Goal: Information Seeking & Learning: Learn about a topic

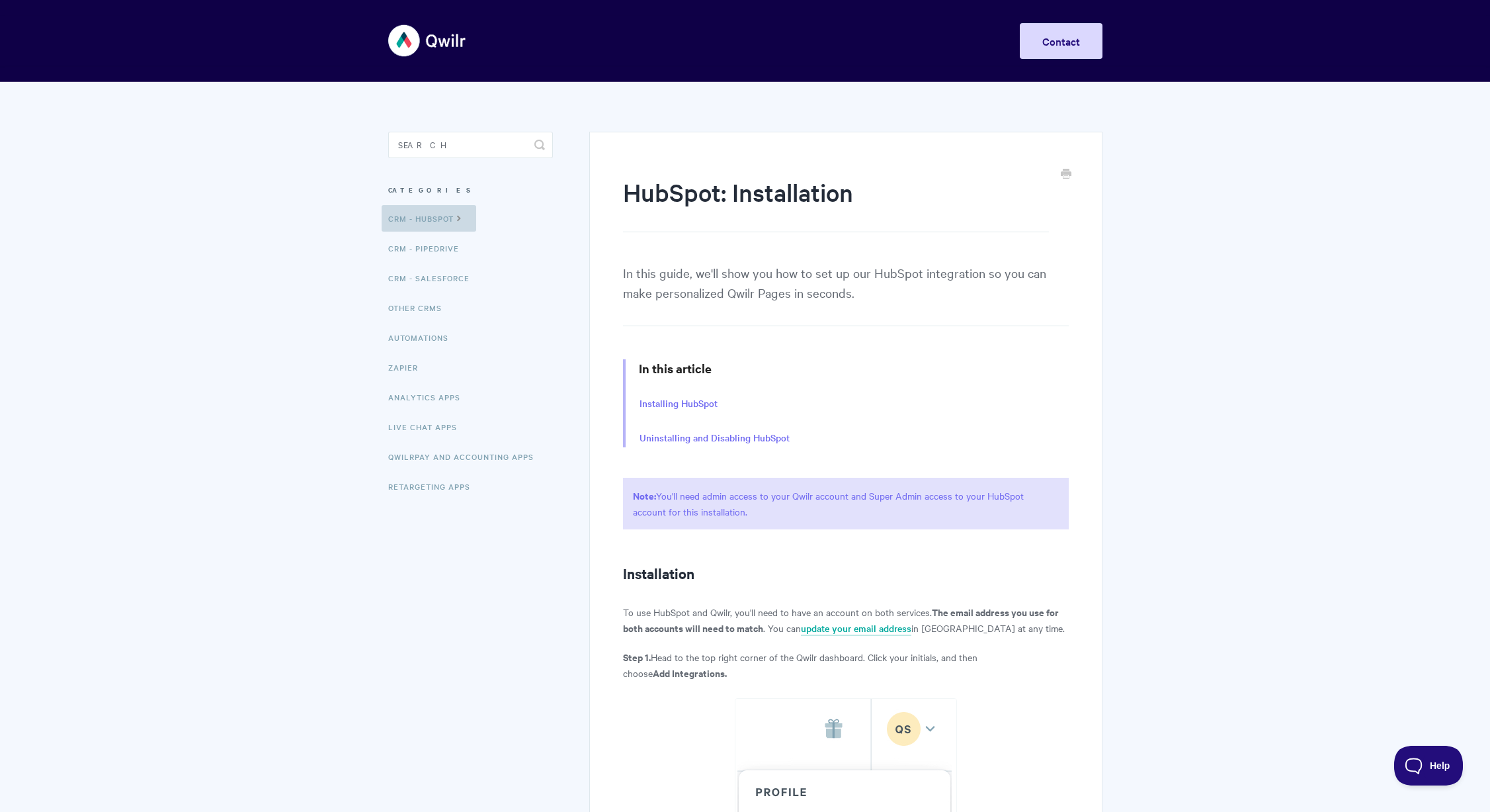
click at [460, 218] on icon at bounding box center [459, 216] width 11 height 10
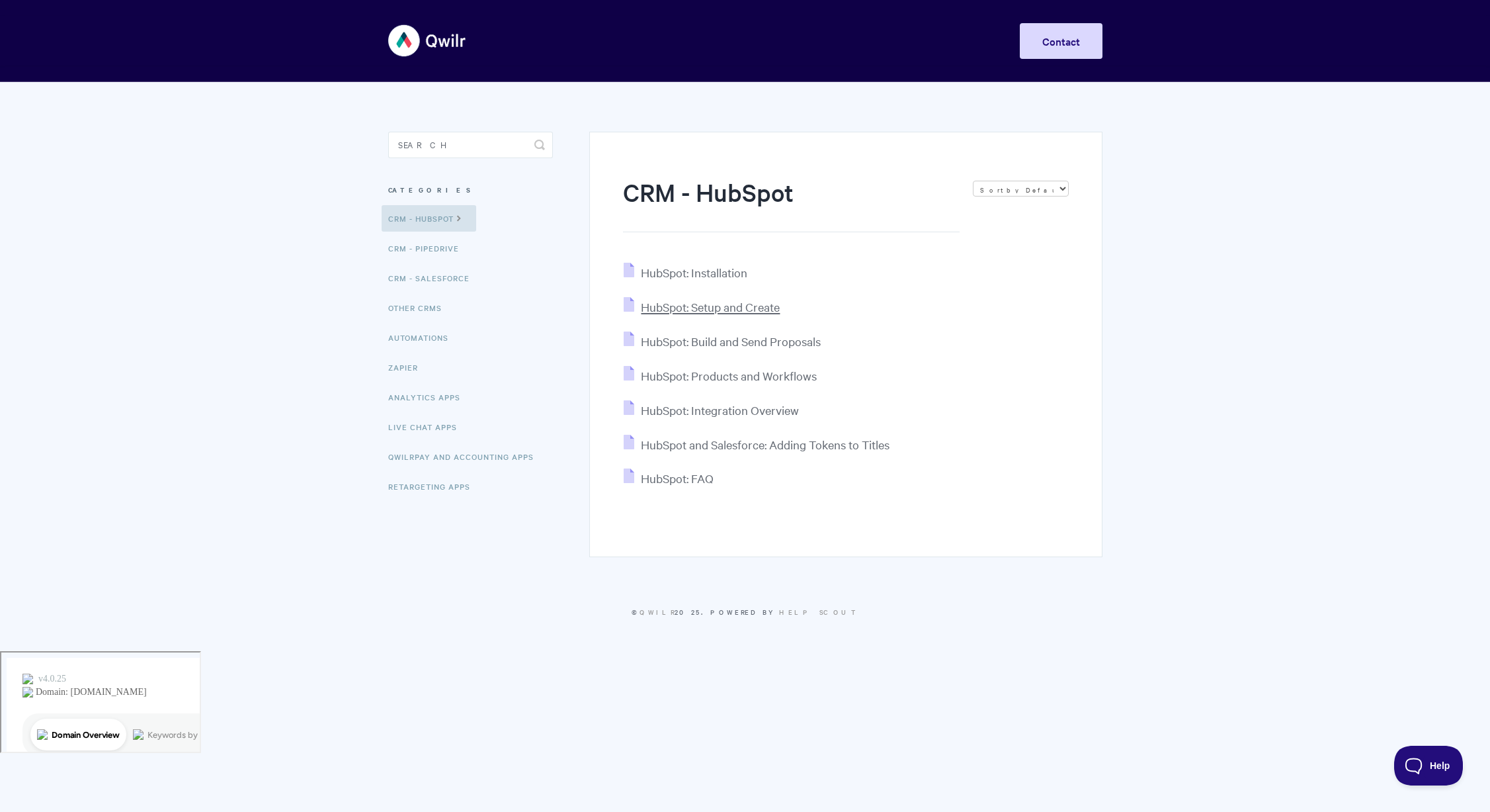
click at [738, 309] on span "HubSpot: Setup and Create" at bounding box center [710, 306] width 139 height 15
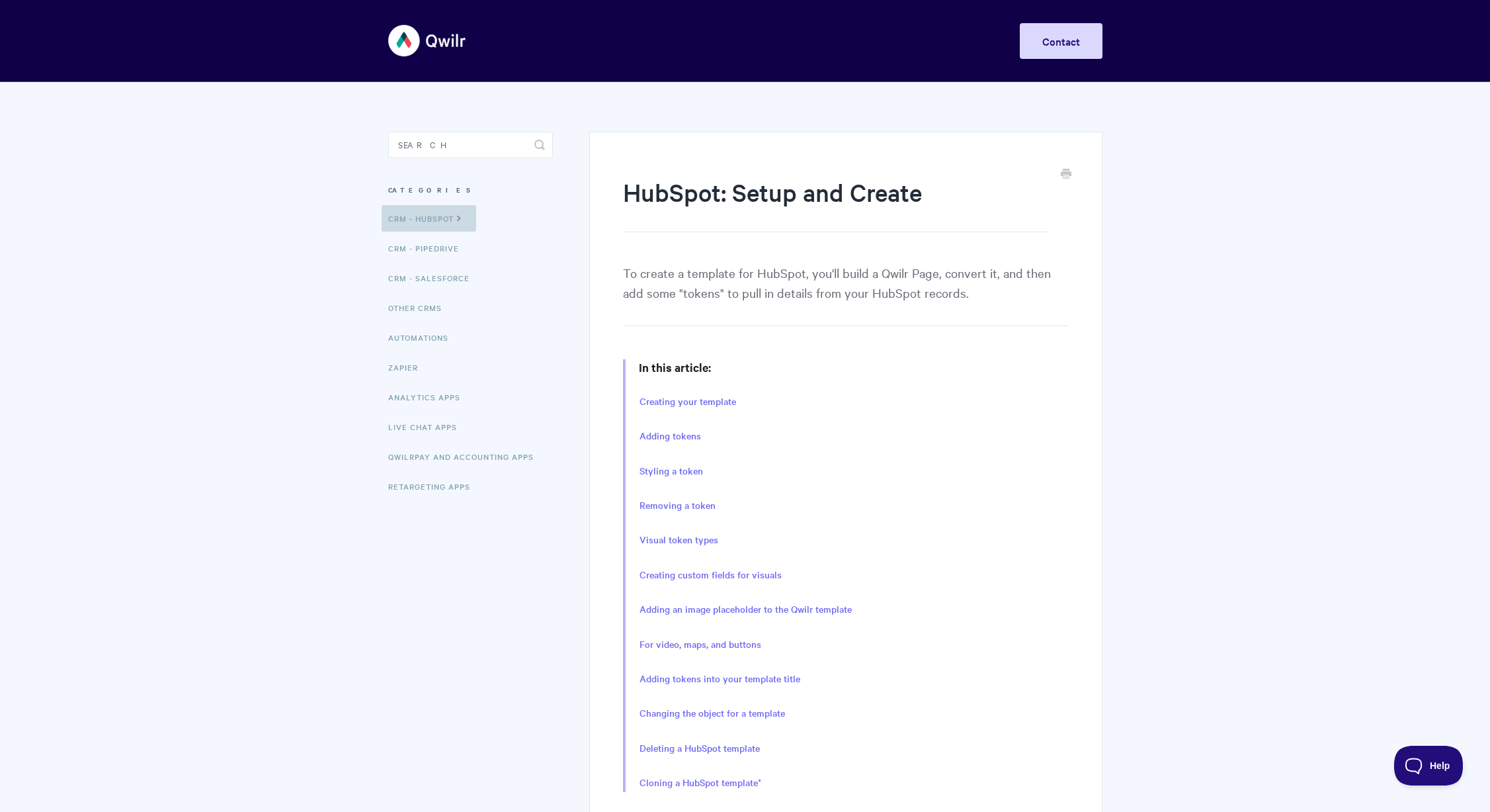
click at [444, 216] on link "CRM - HubSpot" at bounding box center [429, 218] width 95 height 26
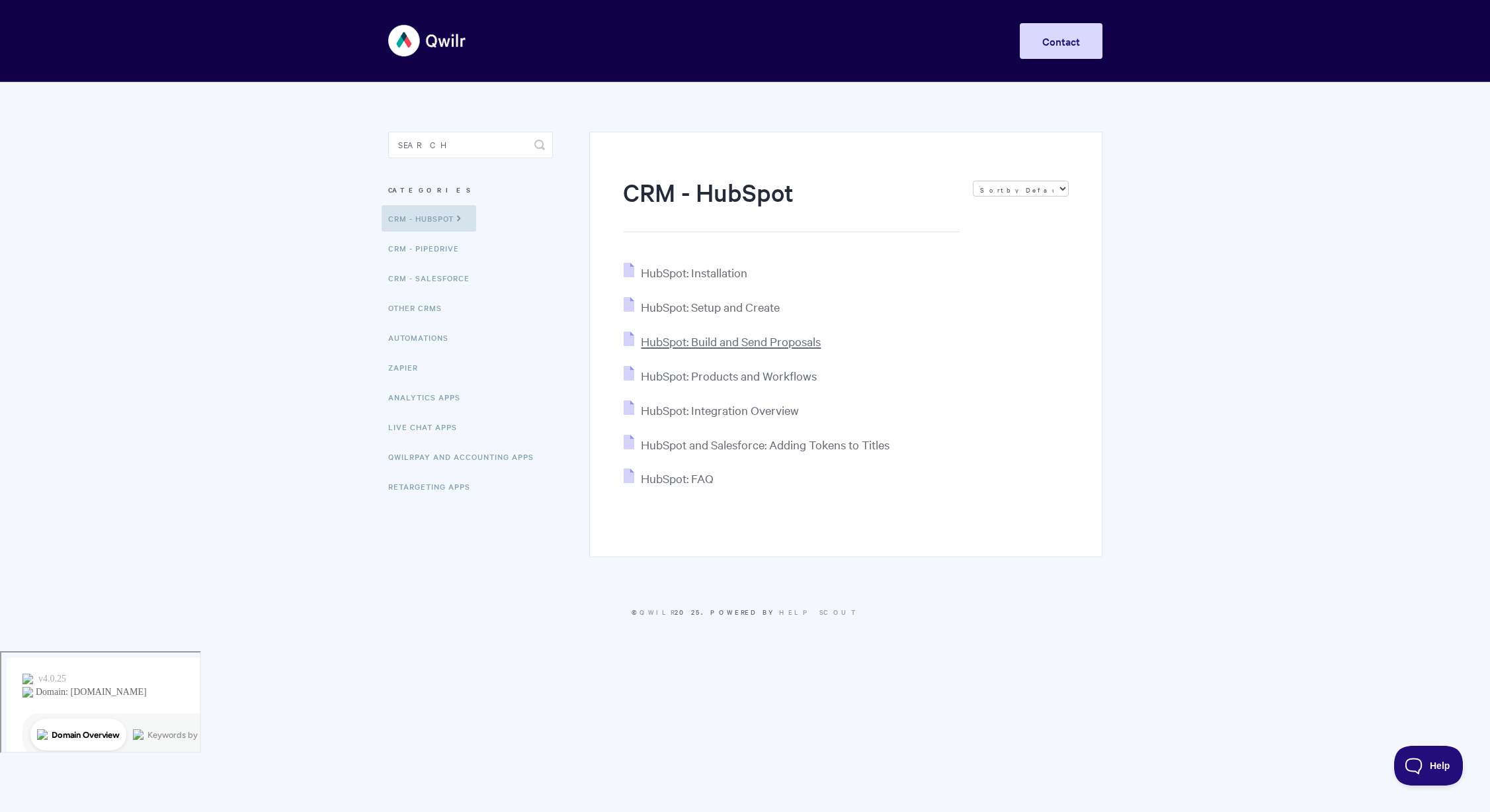
click at [763, 342] on span "HubSpot: Build and Send Proposals" at bounding box center [730, 341] width 180 height 15
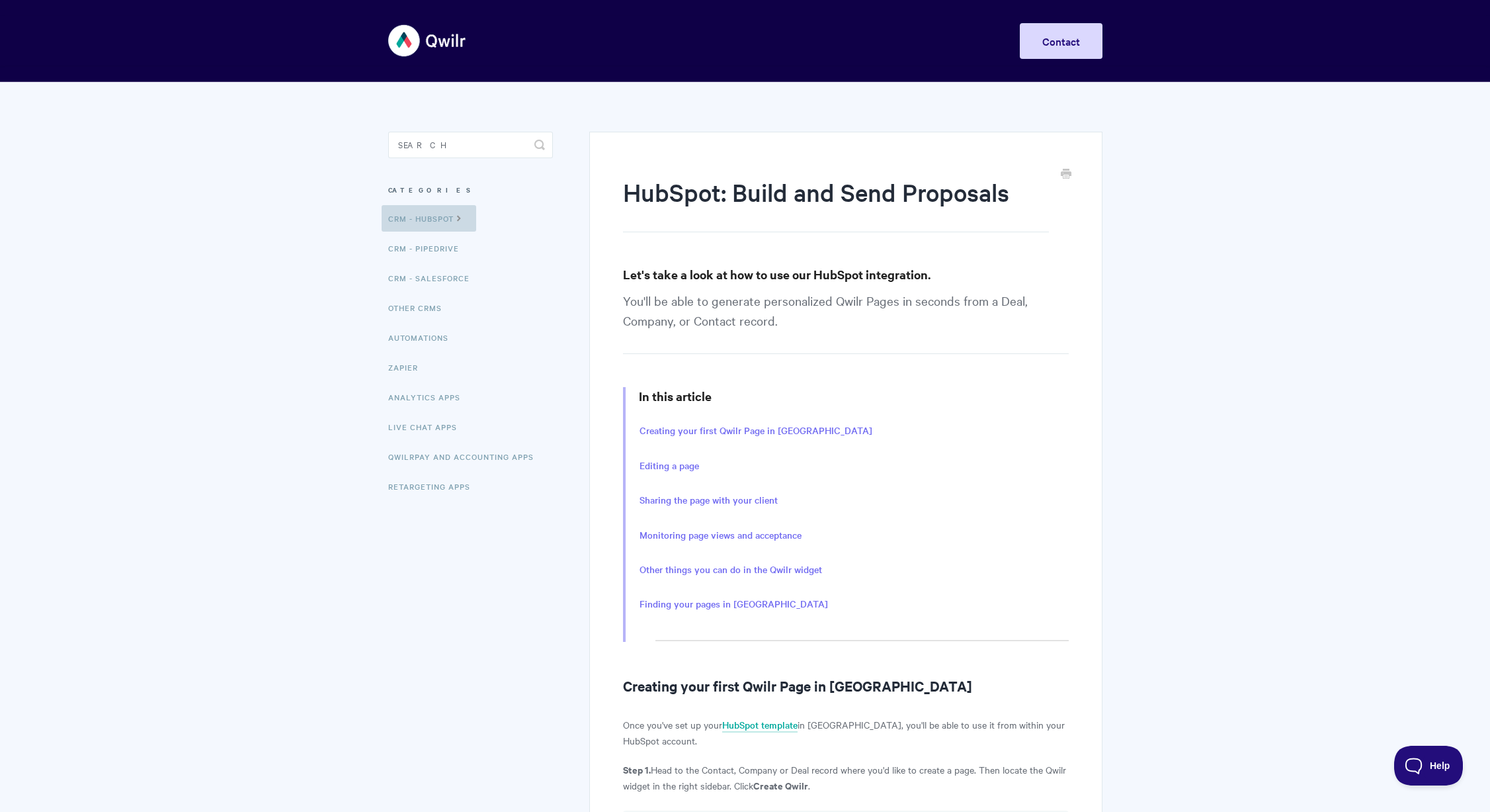
click at [410, 223] on link "CRM - HubSpot" at bounding box center [429, 218] width 95 height 26
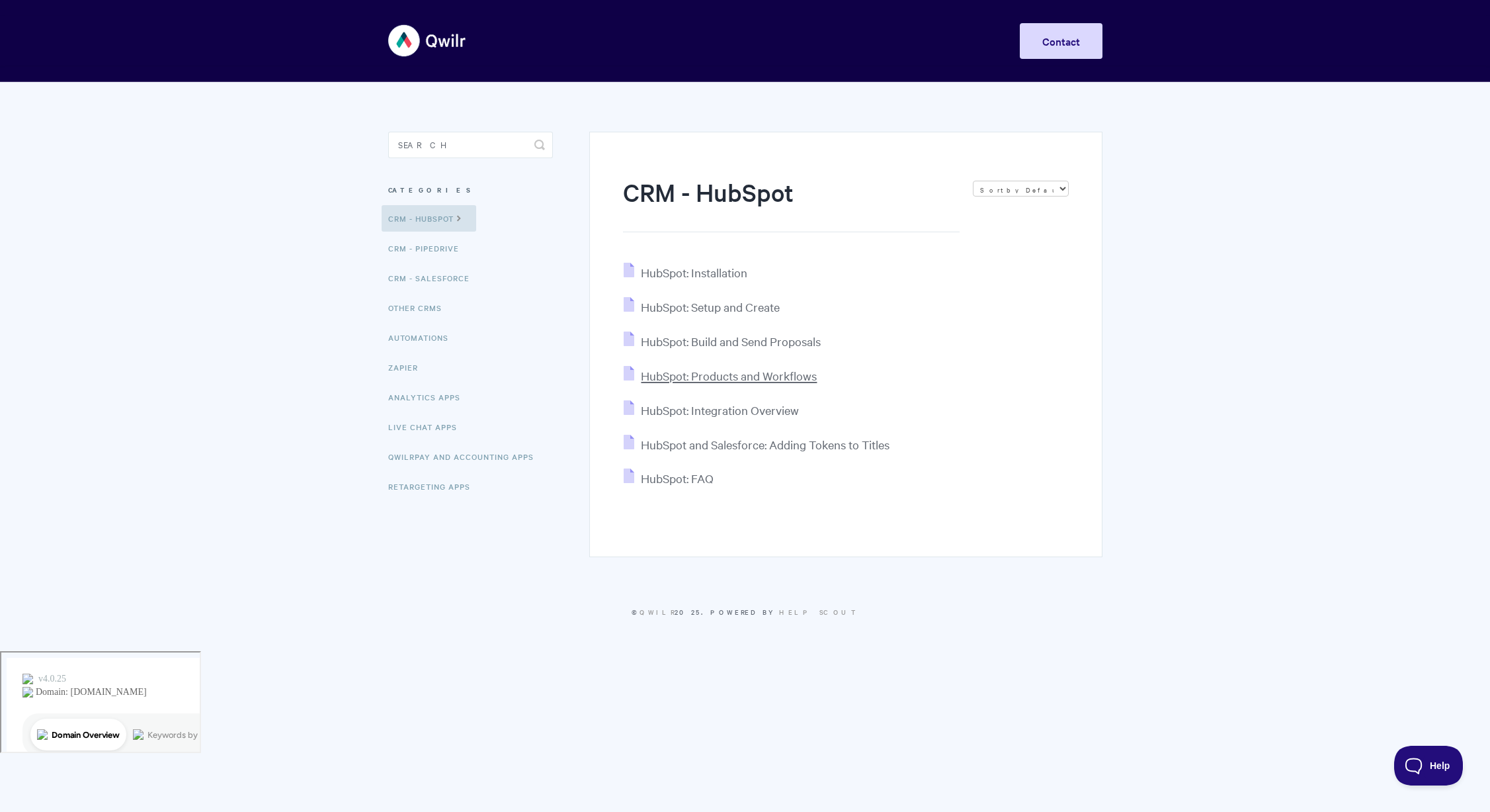
click at [785, 375] on span "HubSpot: Products and Workflows" at bounding box center [728, 375] width 176 height 15
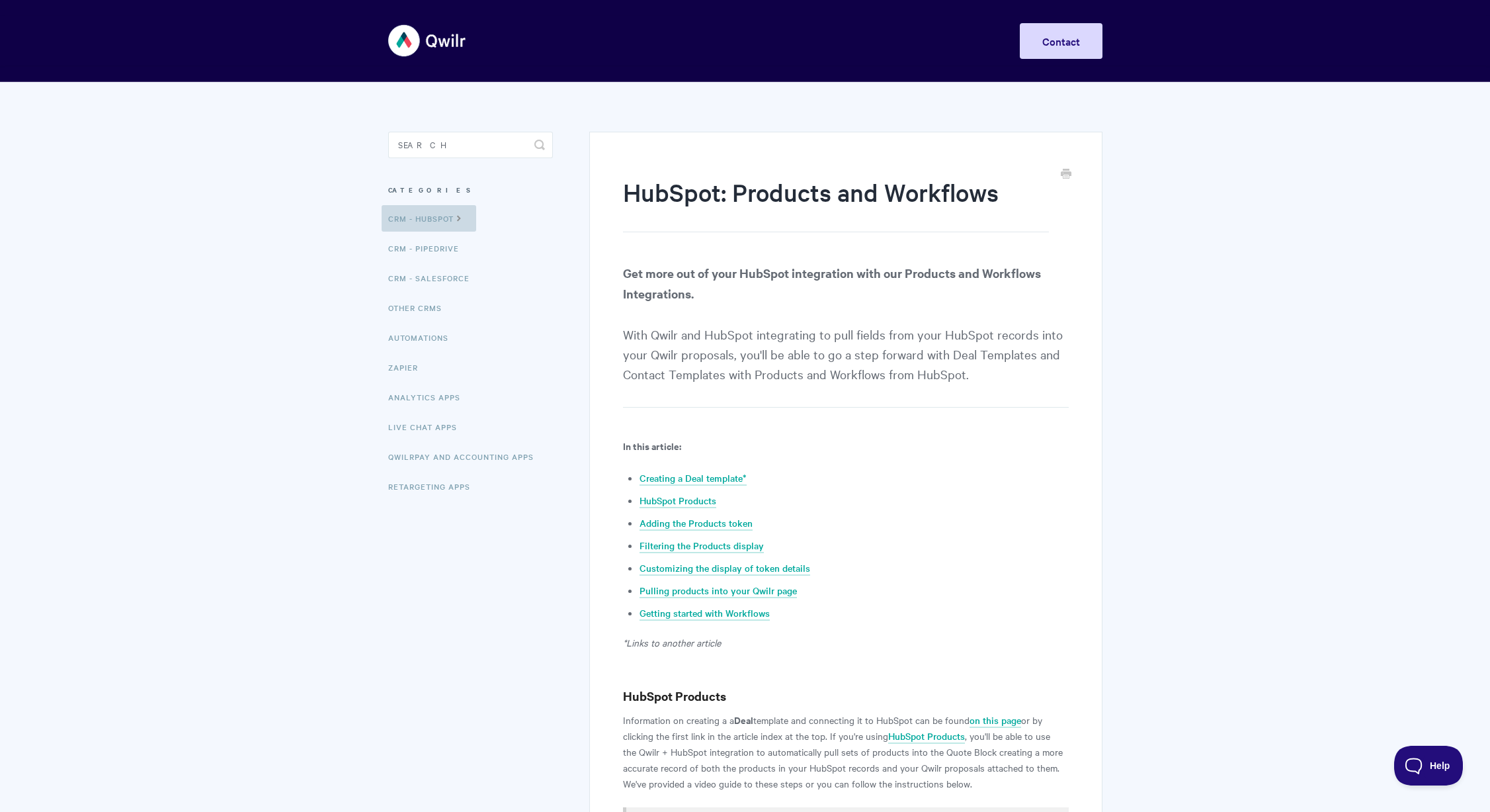
click at [455, 216] on link "CRM - HubSpot" at bounding box center [429, 218] width 95 height 26
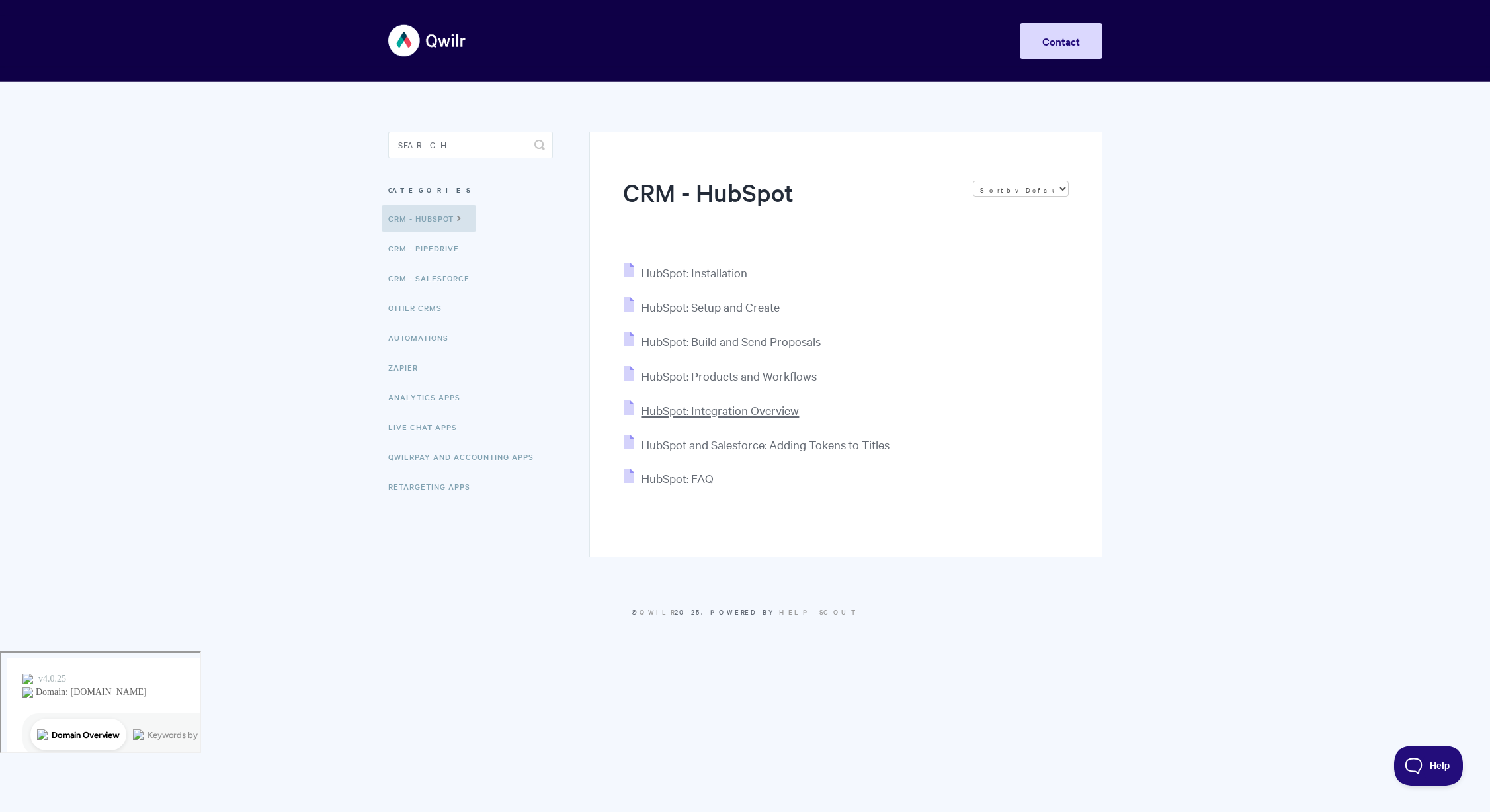
click at [767, 407] on span "HubSpot: Integration Overview" at bounding box center [720, 410] width 158 height 15
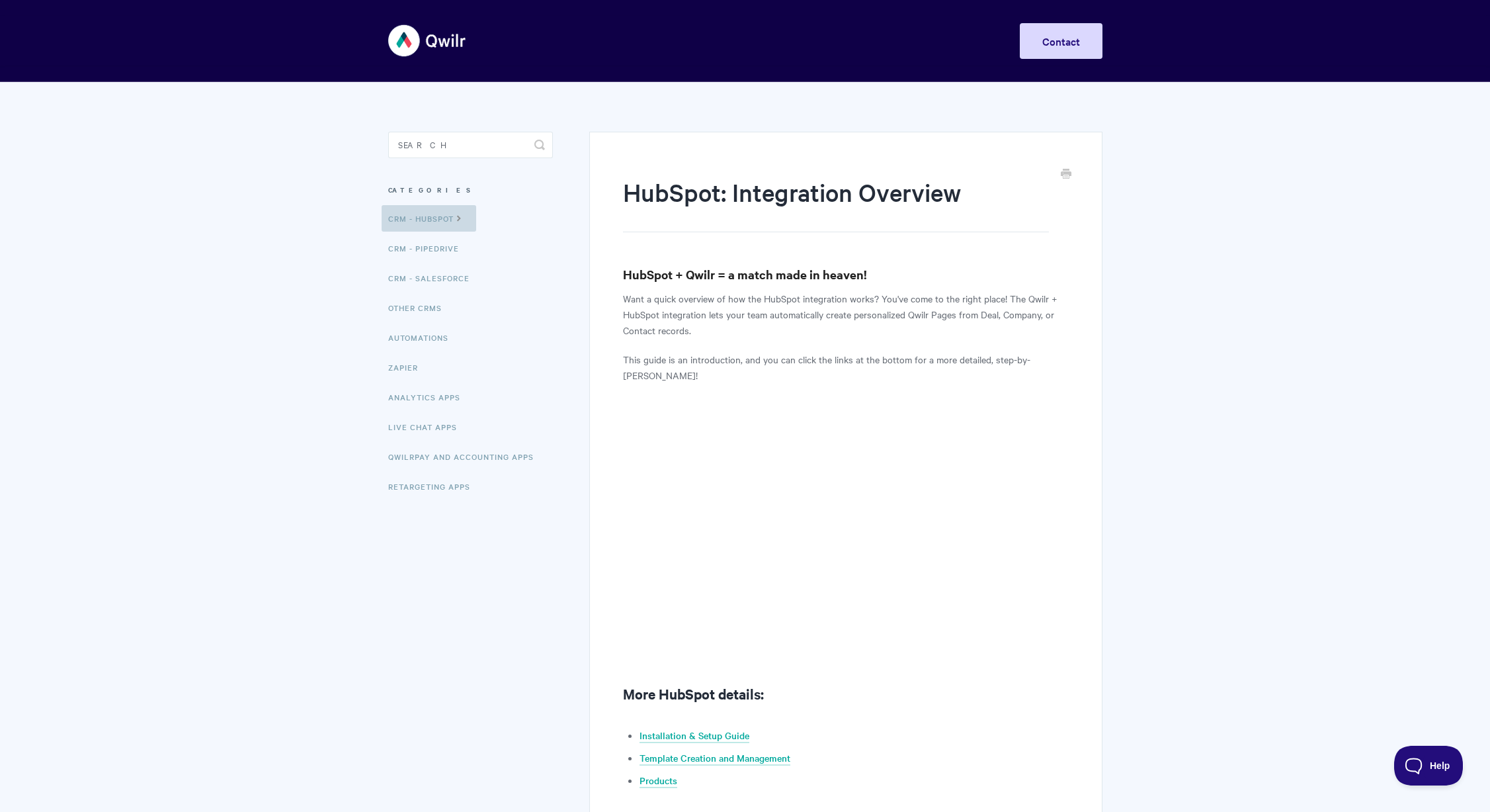
click at [444, 225] on link "CRM - HubSpot" at bounding box center [429, 218] width 95 height 26
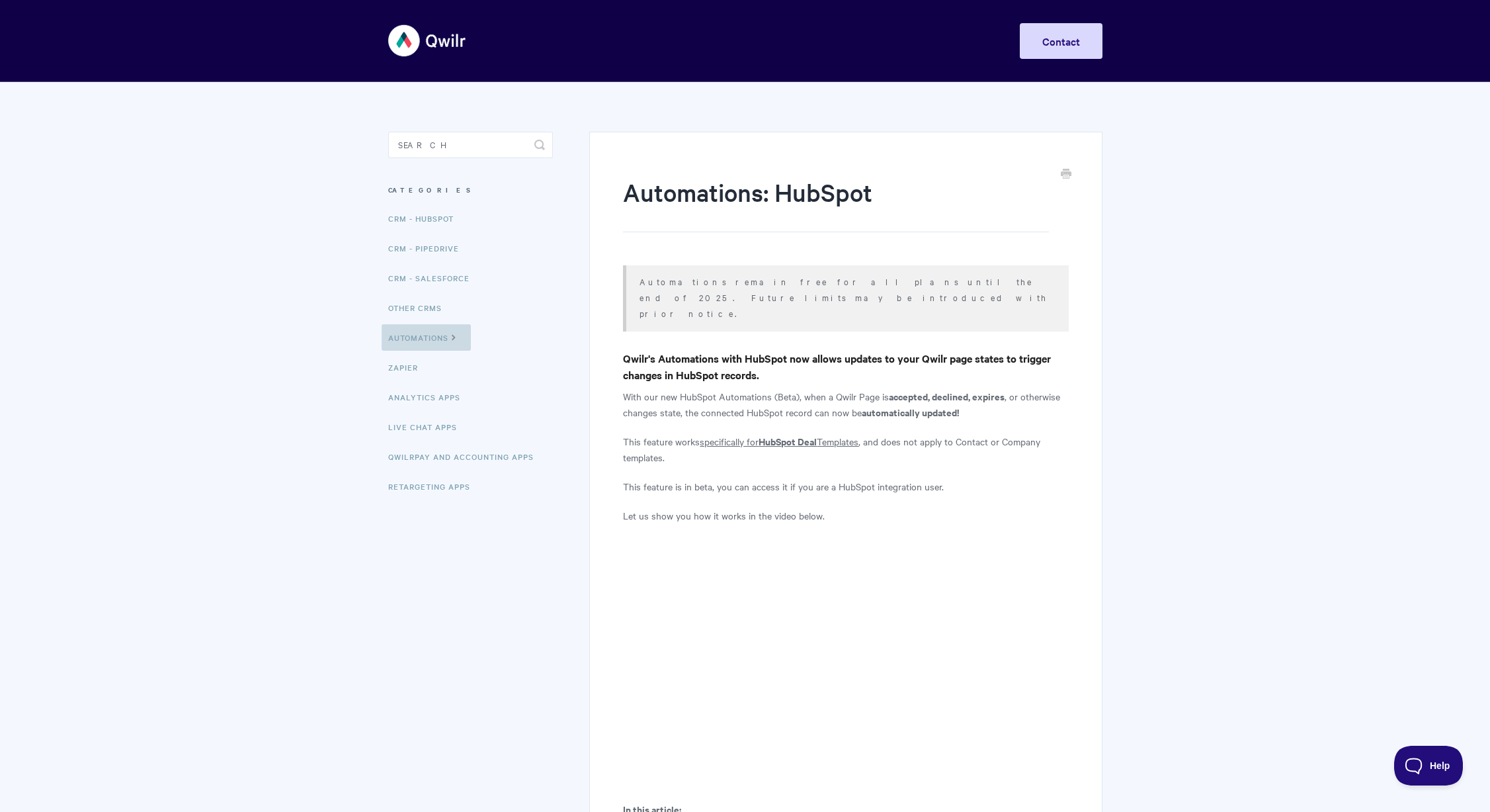
click at [403, 340] on link "Automations" at bounding box center [427, 337] width 89 height 26
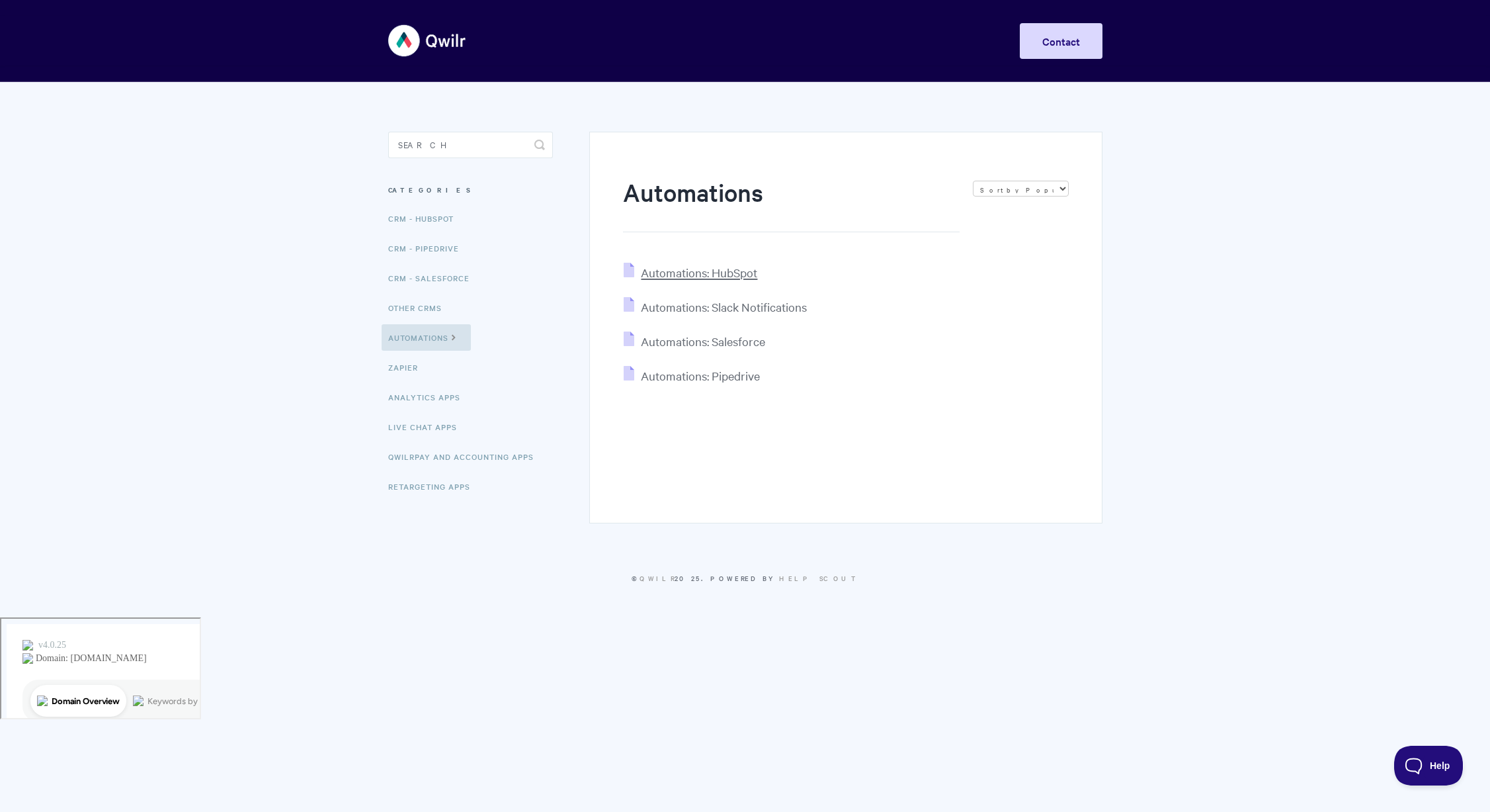
click at [734, 271] on span "Automations: HubSpot" at bounding box center [698, 272] width 116 height 15
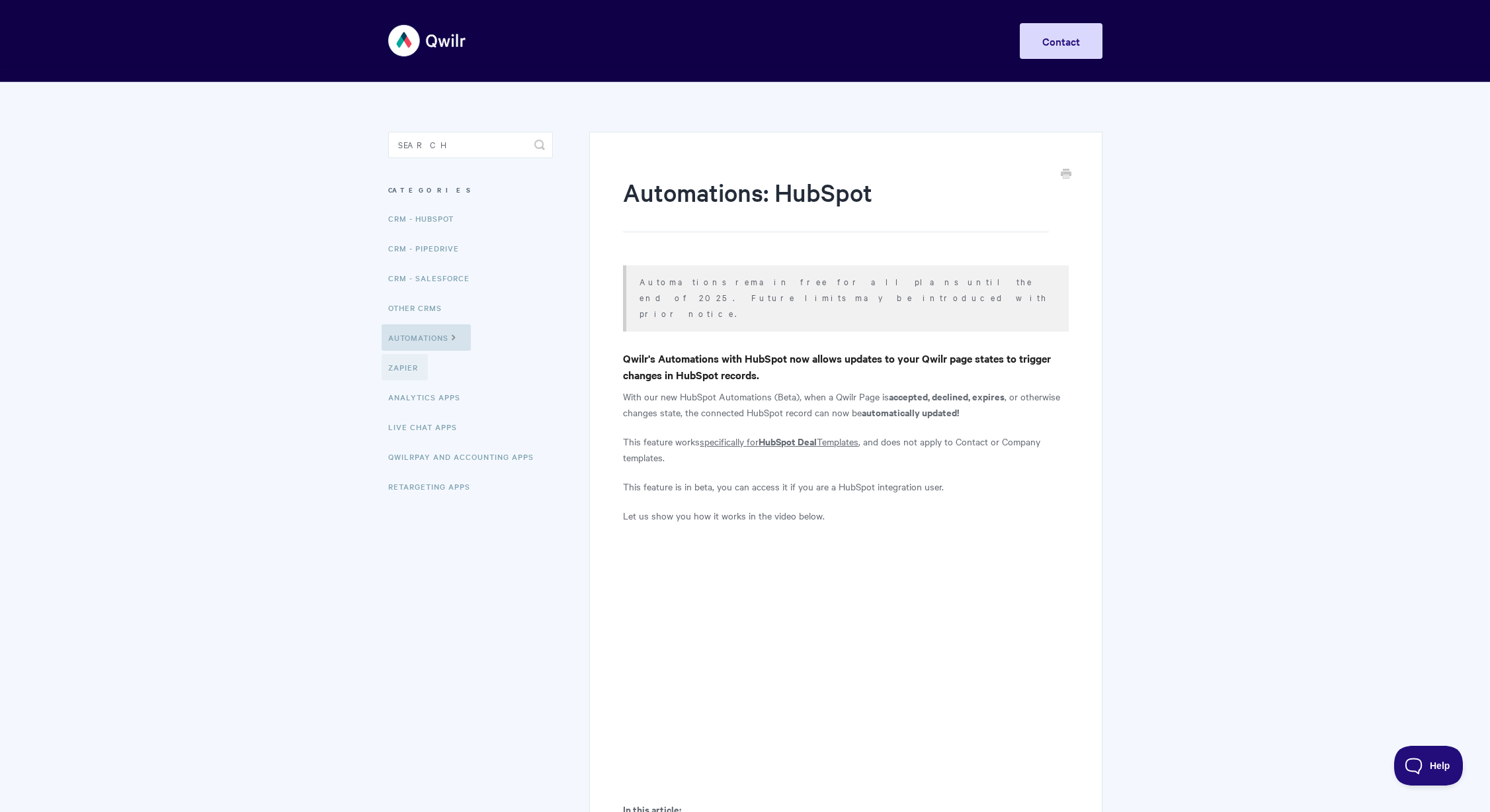
click at [412, 367] on link "Zapier" at bounding box center [405, 367] width 47 height 26
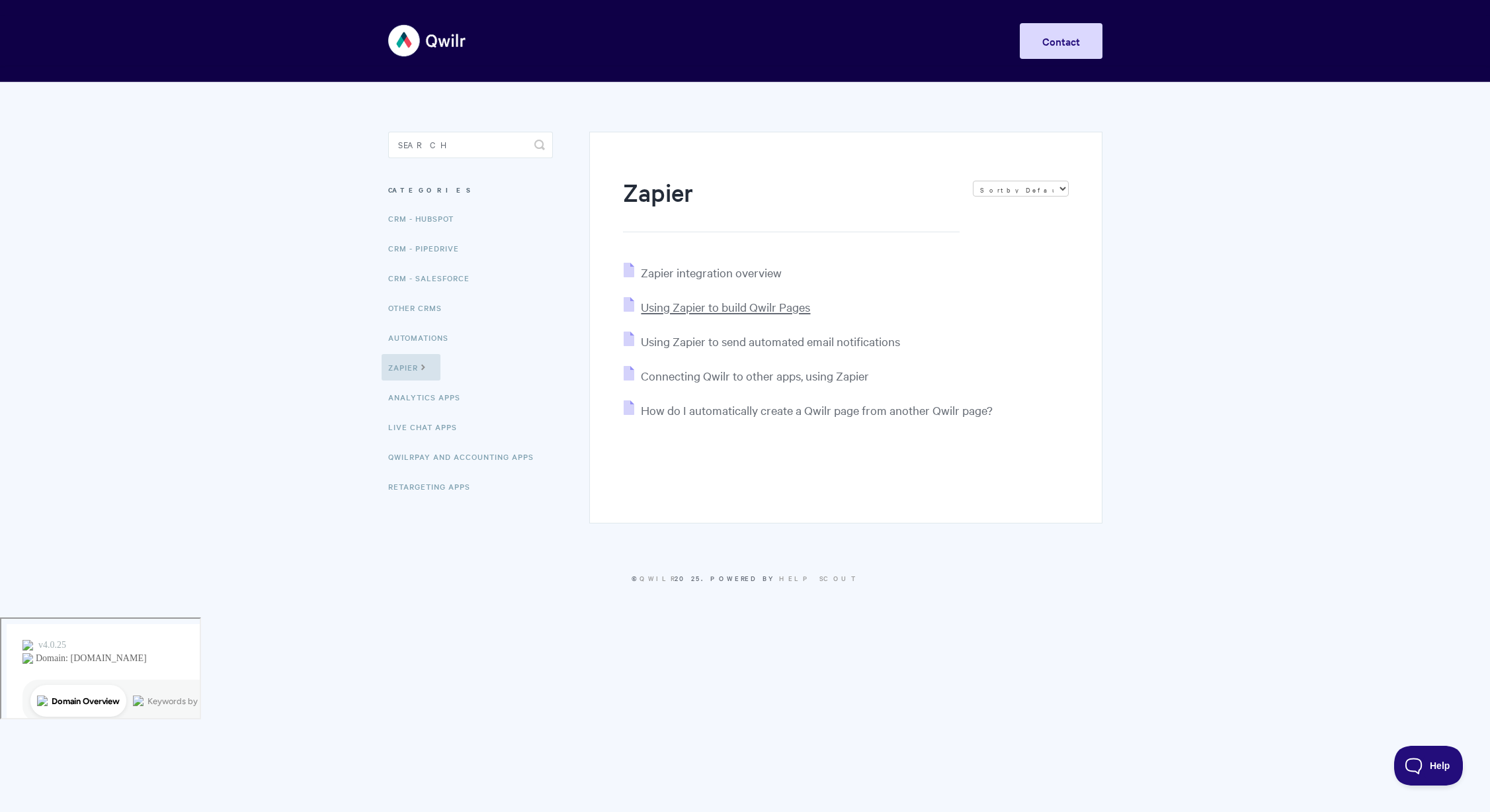
click at [729, 305] on span "Using Zapier to build Qwilr Pages" at bounding box center [725, 306] width 169 height 15
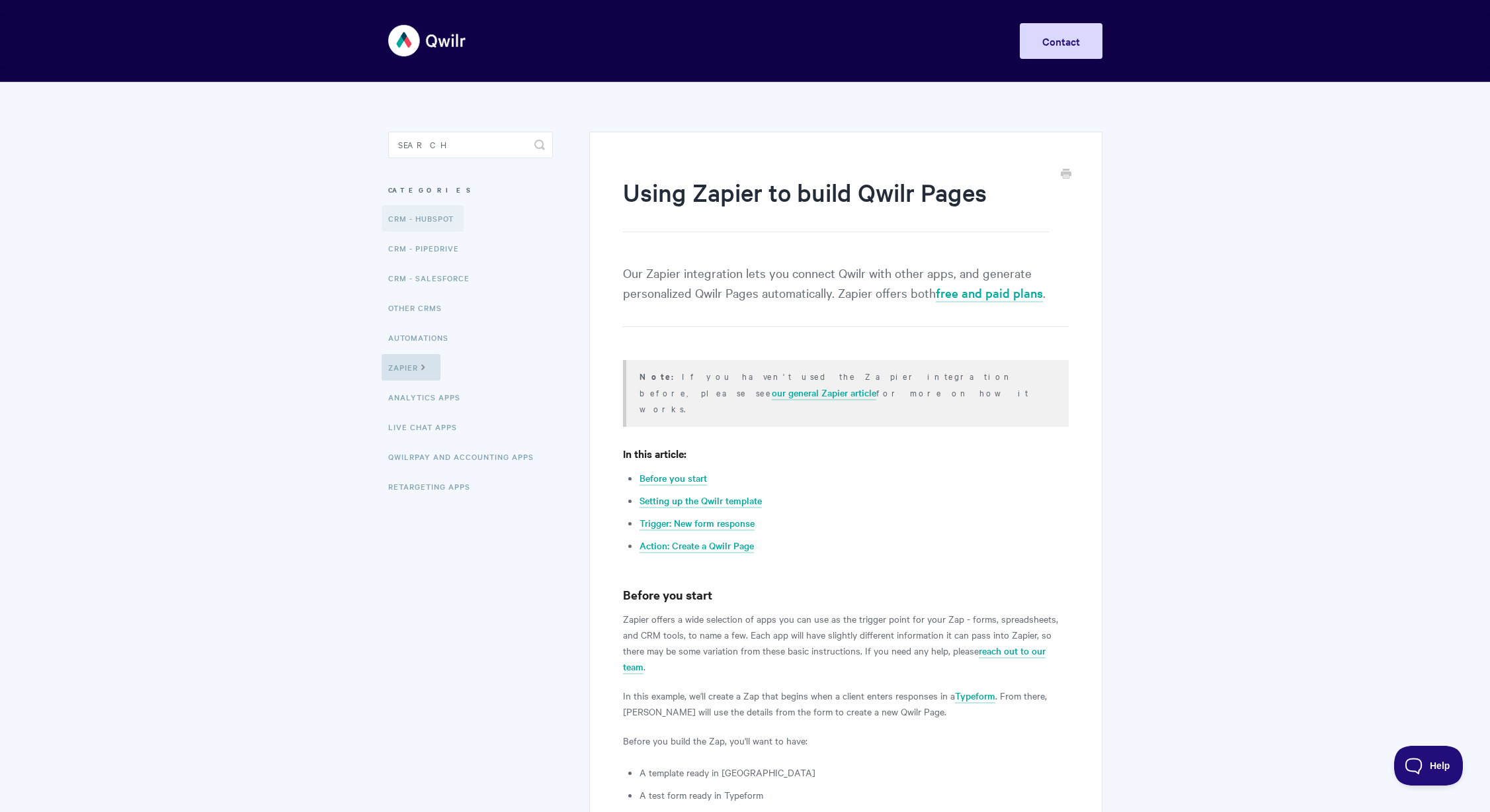
click at [441, 223] on link "CRM - HubSpot" at bounding box center [423, 218] width 82 height 26
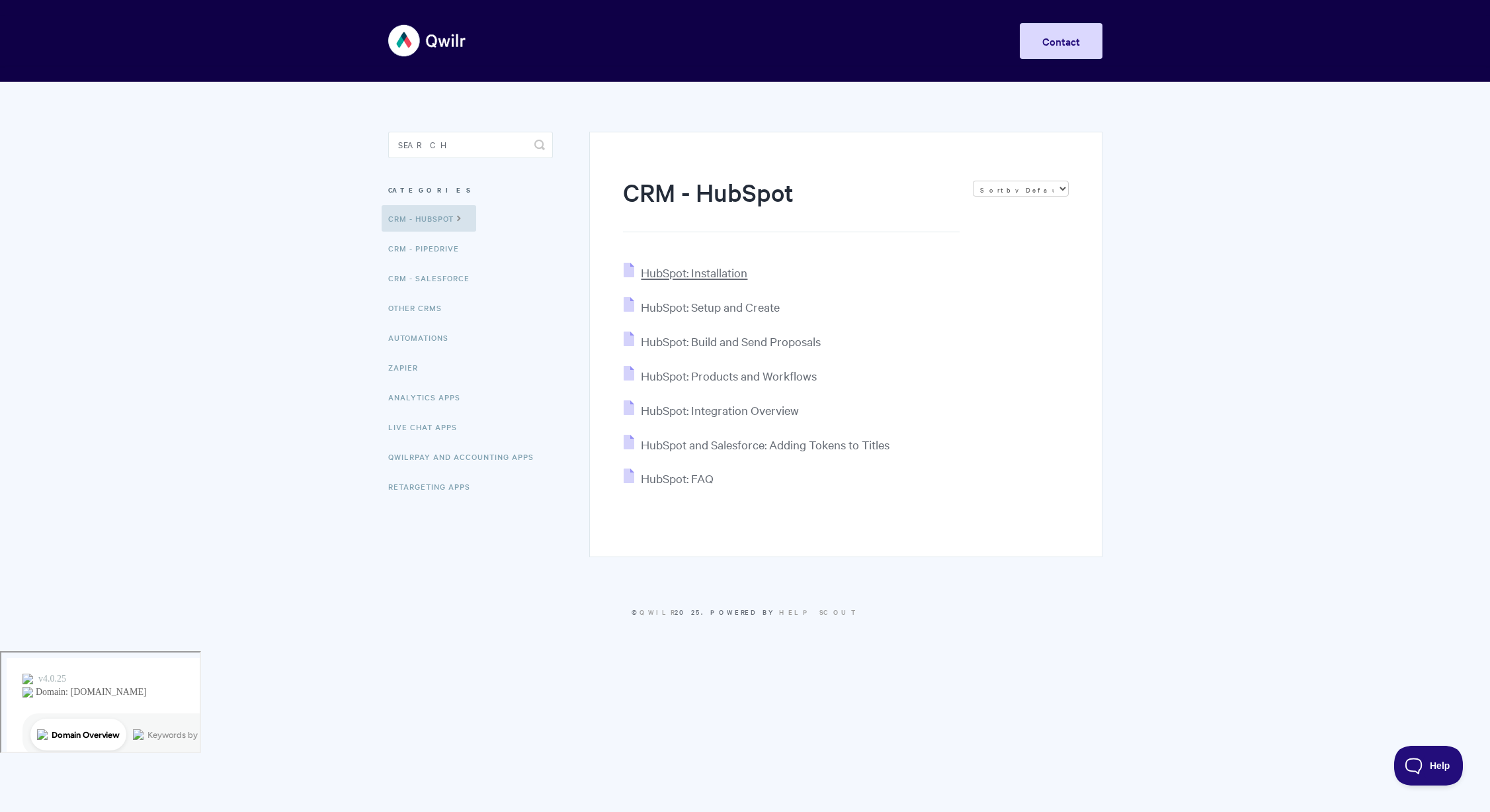
click at [726, 270] on span "HubSpot: Installation" at bounding box center [694, 272] width 106 height 15
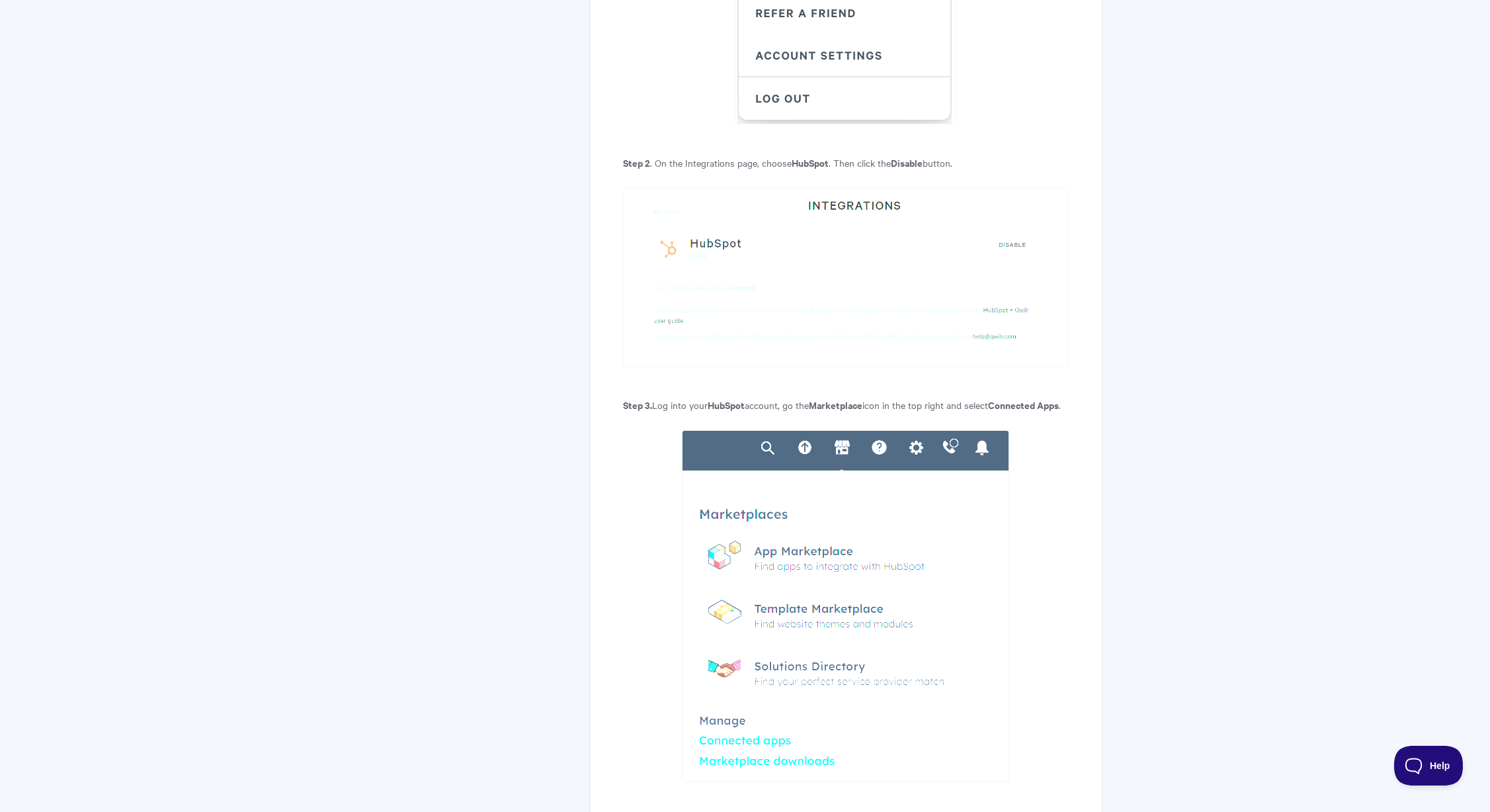
scroll to position [2501, 0]
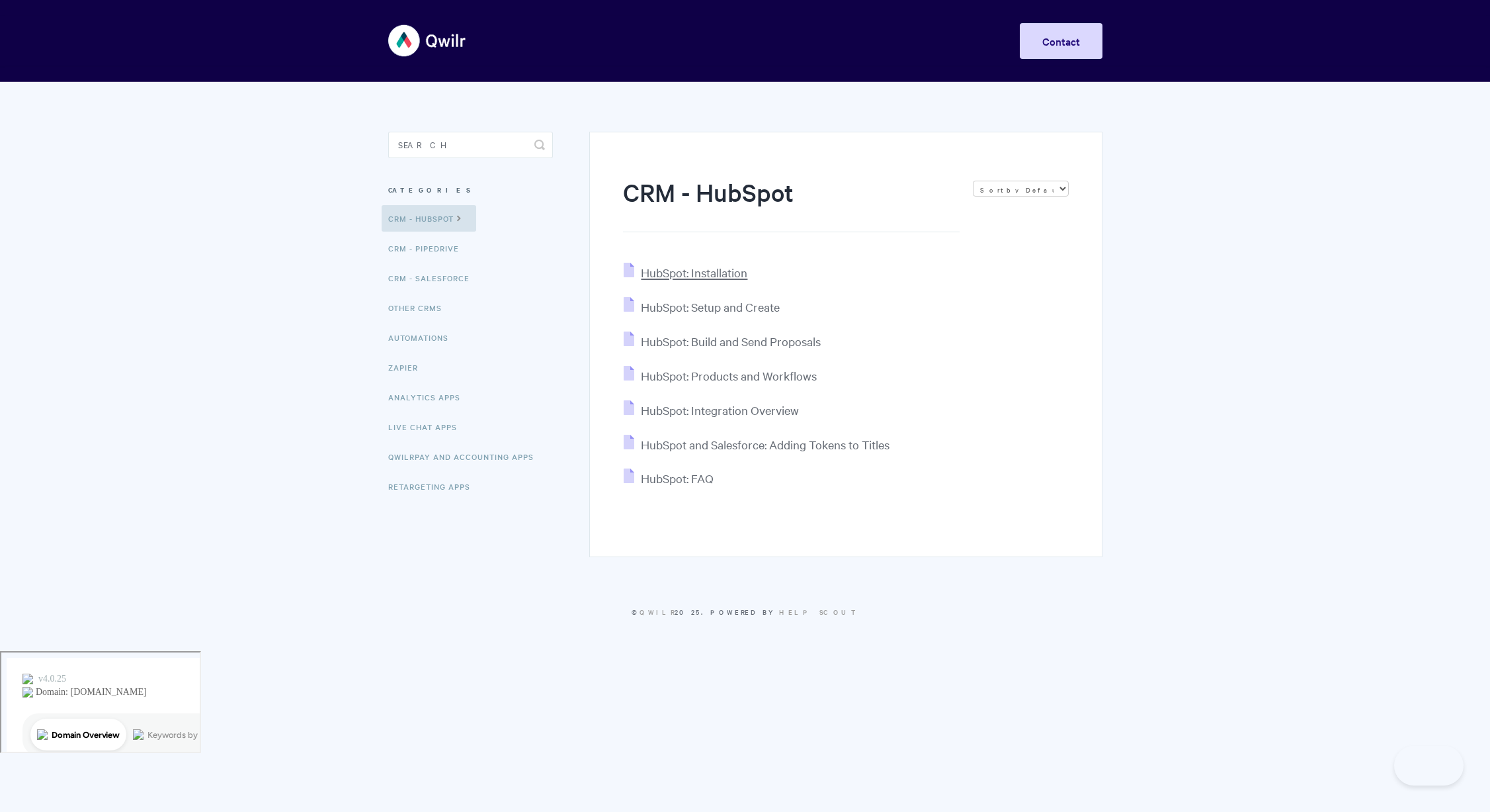
click at [706, 271] on span "HubSpot: Installation" at bounding box center [694, 272] width 106 height 15
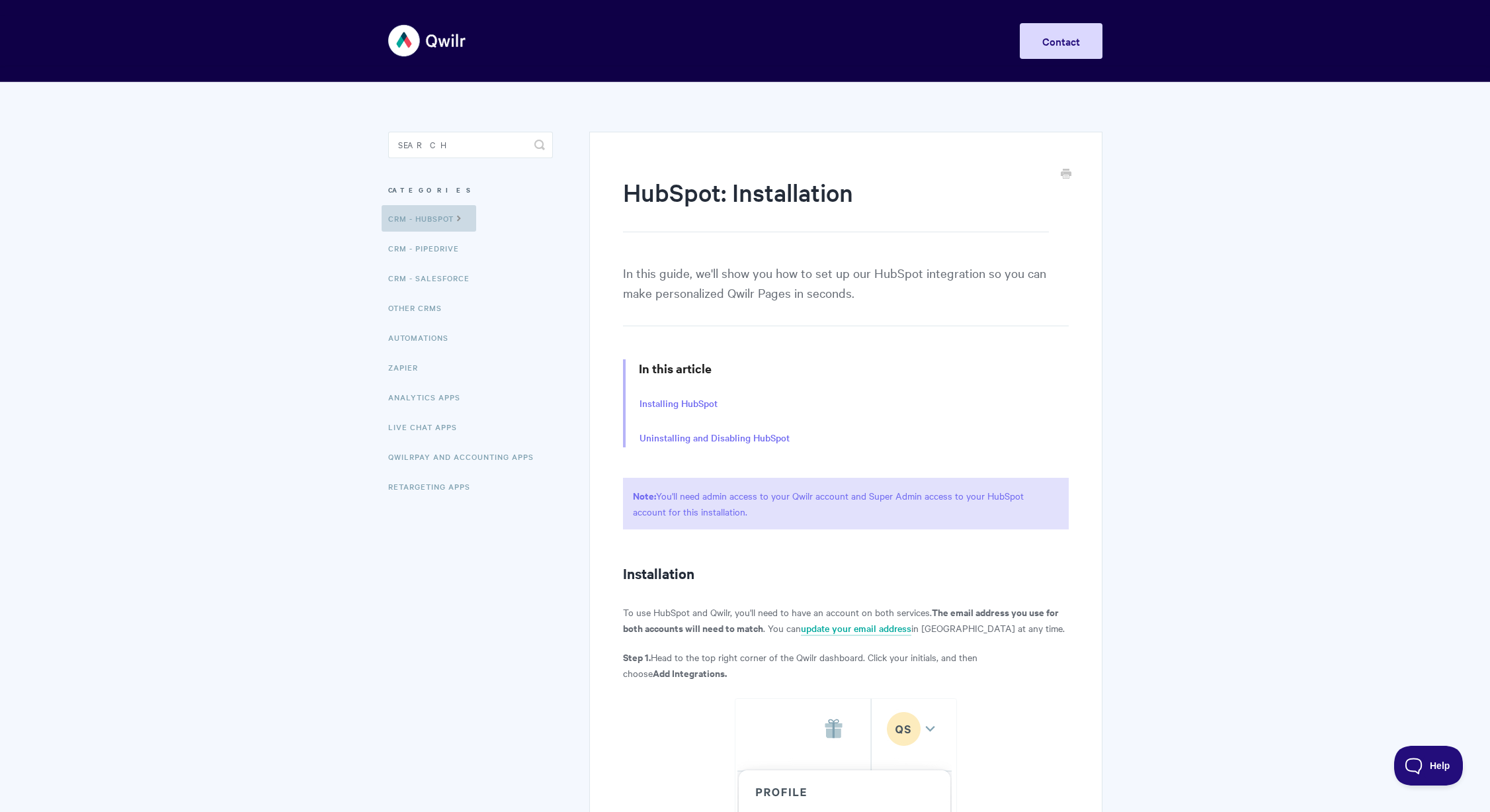
click at [435, 223] on link "CRM - HubSpot" at bounding box center [429, 218] width 95 height 26
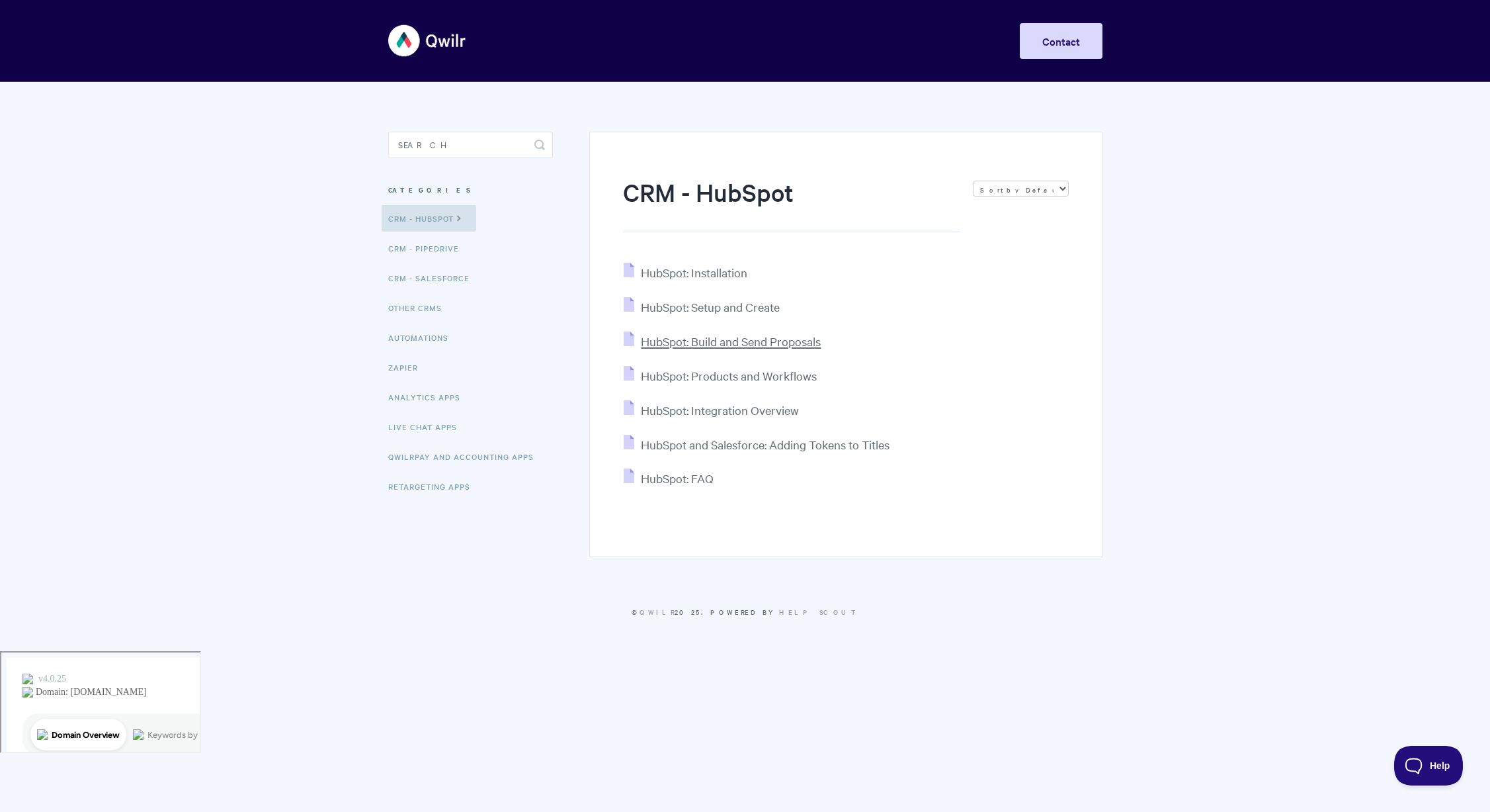
click at [702, 342] on span "HubSpot: Build and Send Proposals" at bounding box center [730, 341] width 180 height 15
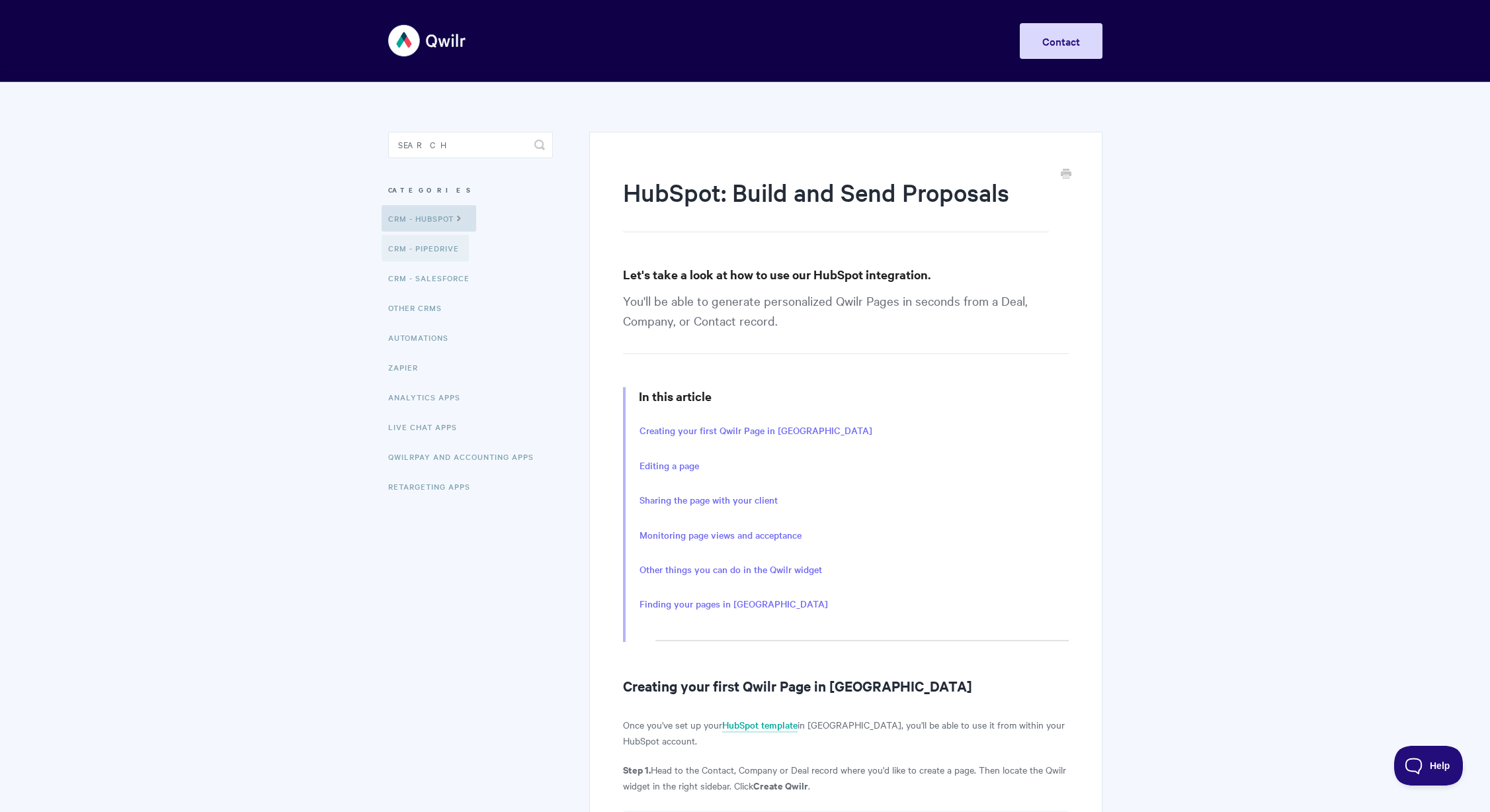
click at [438, 250] on link "CRM - Pipedrive" at bounding box center [426, 248] width 88 height 26
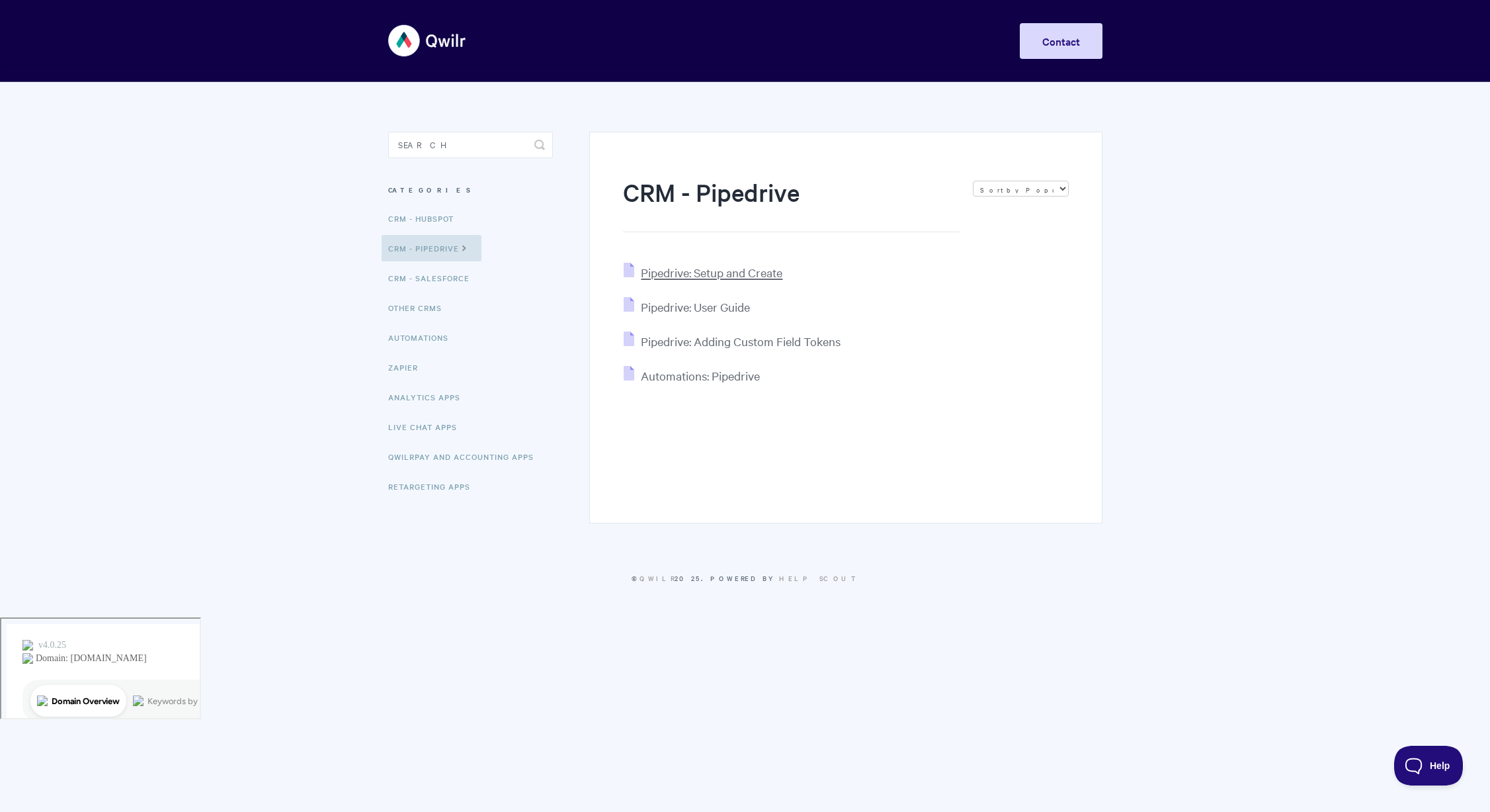
click at [680, 274] on span "Pipedrive: Setup and Create" at bounding box center [711, 272] width 142 height 15
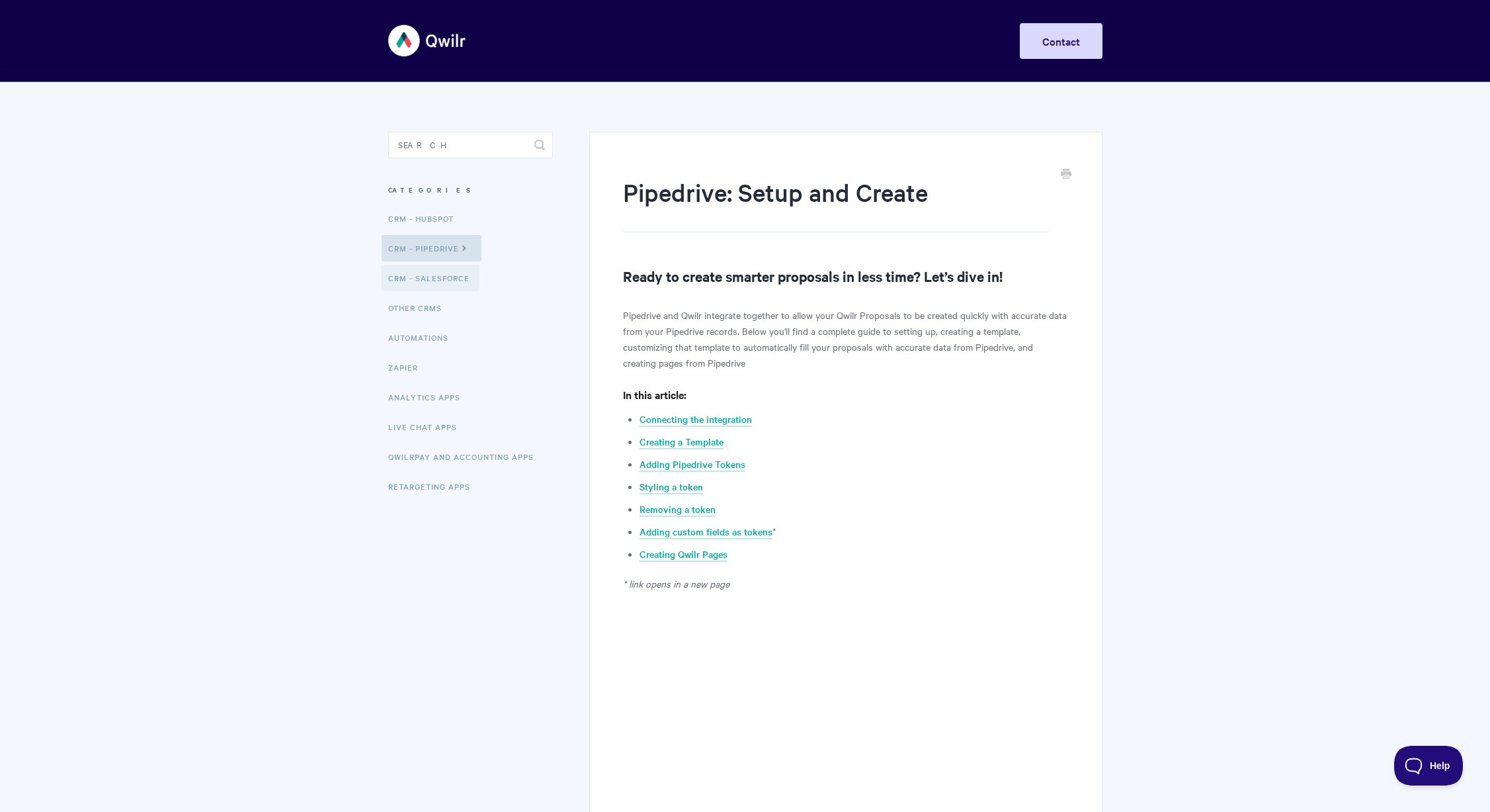
click at [465, 282] on link "CRM - Salesforce" at bounding box center [430, 277] width 98 height 26
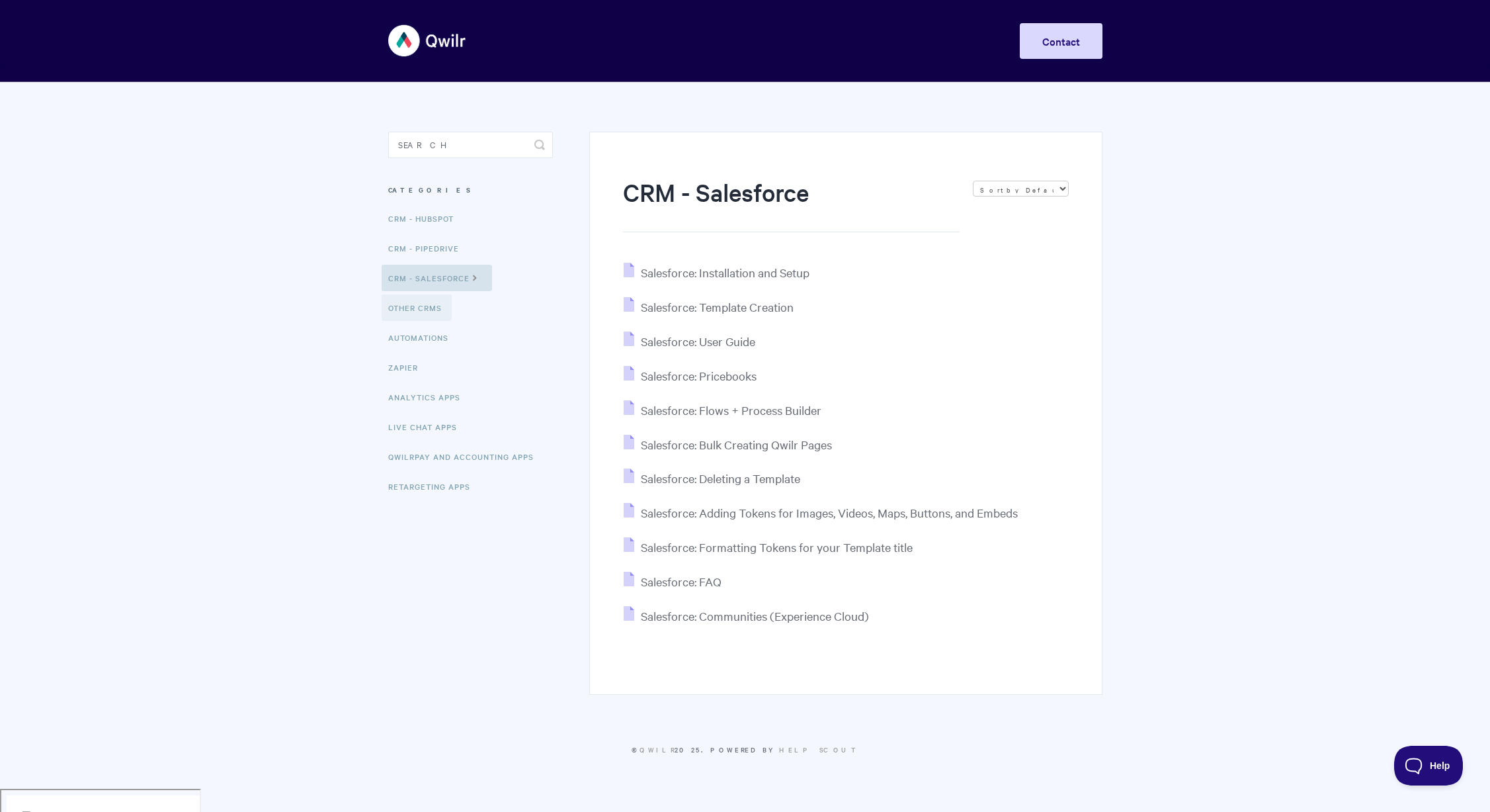
click at [399, 315] on link "Other CRMs" at bounding box center [416, 307] width 70 height 26
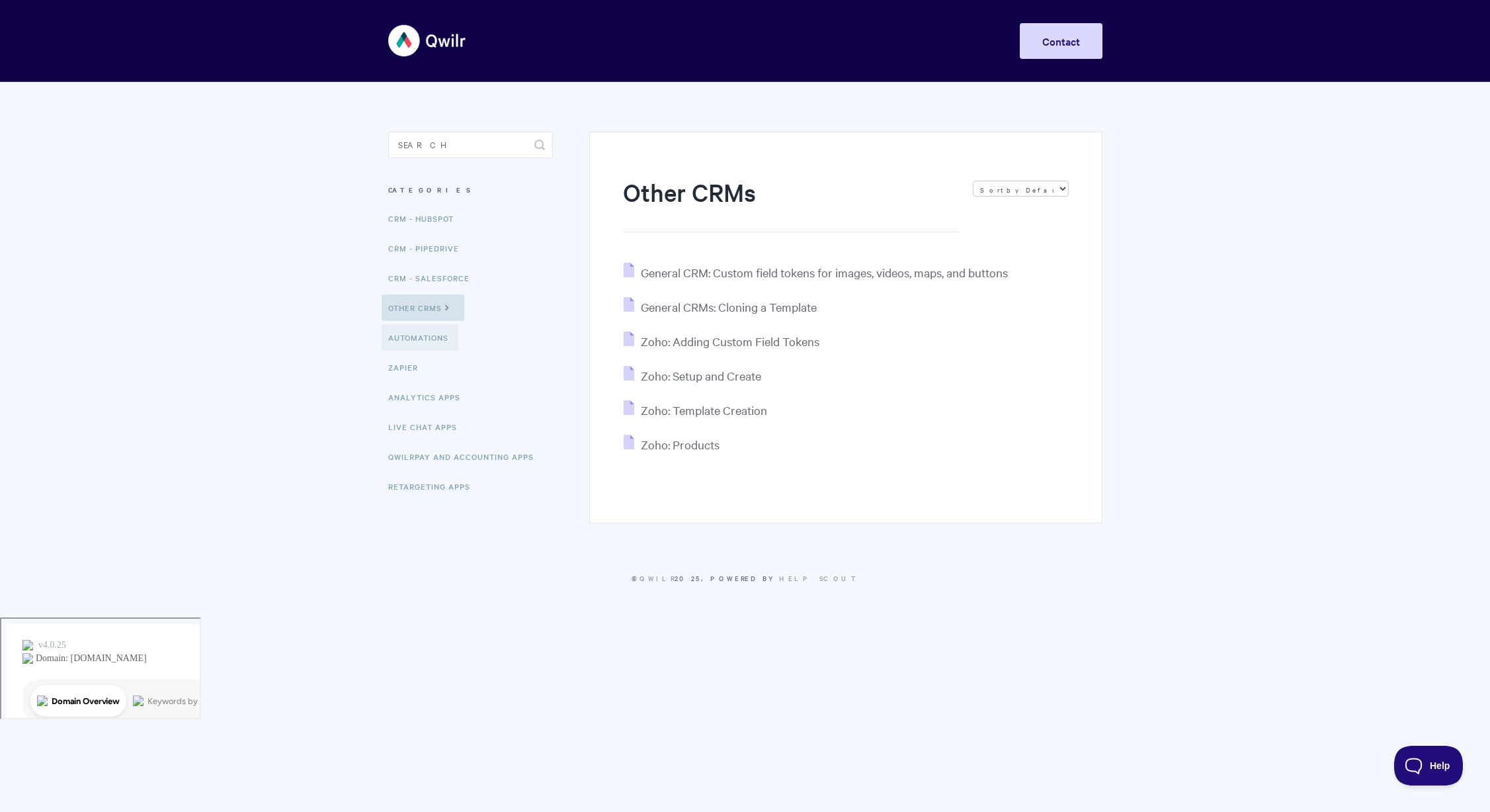
click at [389, 344] on link "Automations" at bounding box center [420, 337] width 76 height 26
click at [396, 367] on link "Zapier" at bounding box center [405, 367] width 47 height 26
